Goal: Transaction & Acquisition: Subscribe to service/newsletter

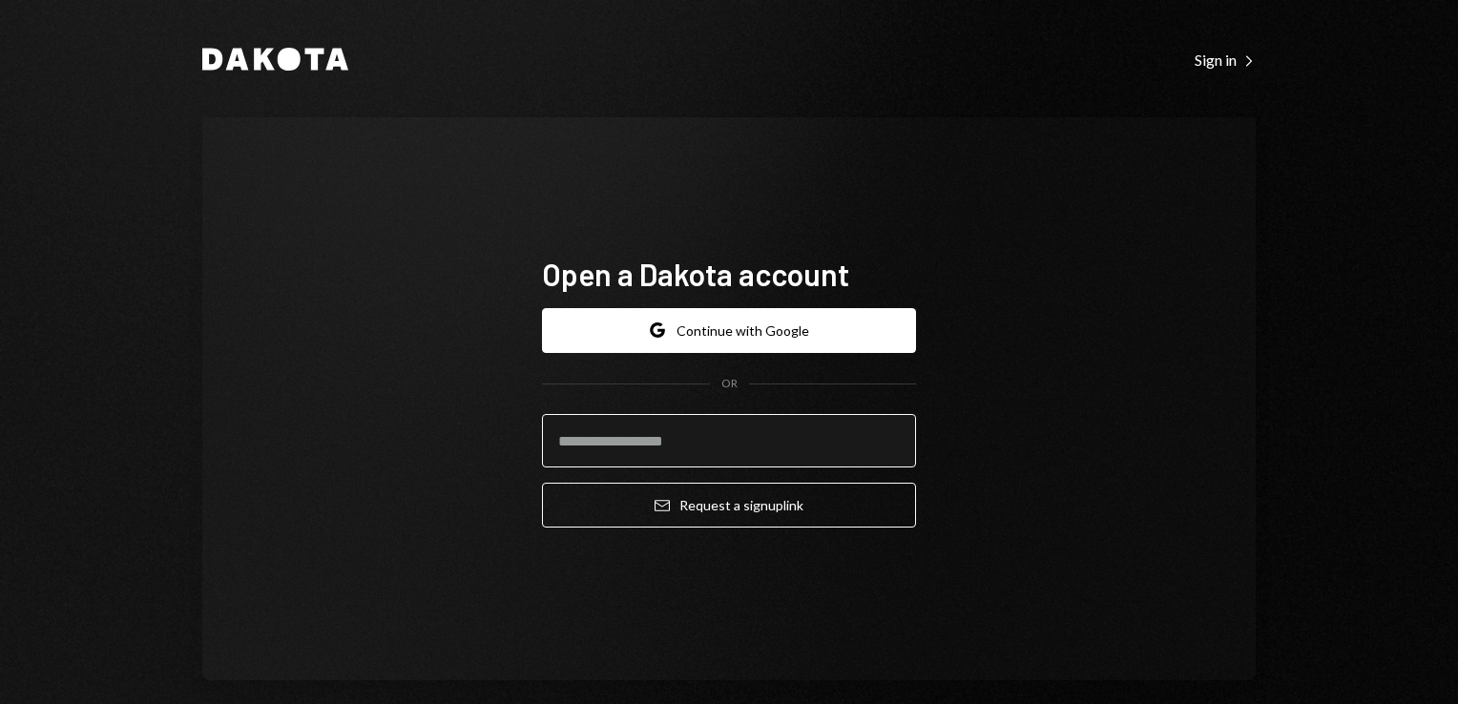
click at [752, 452] on input "email" at bounding box center [729, 440] width 374 height 53
paste input "**********"
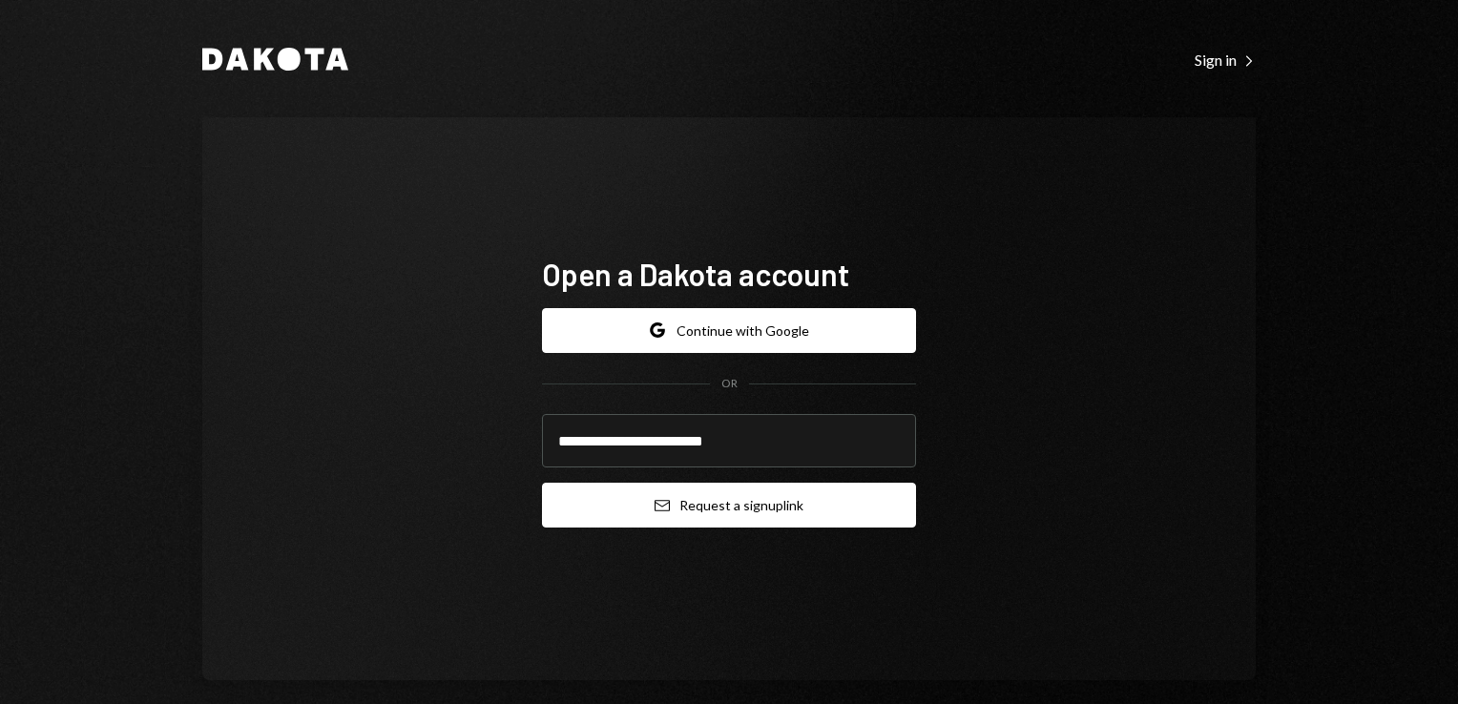
type input "**********"
click at [766, 514] on button "Email Request a sign up link" at bounding box center [729, 505] width 374 height 45
